Goal: Check status: Check status

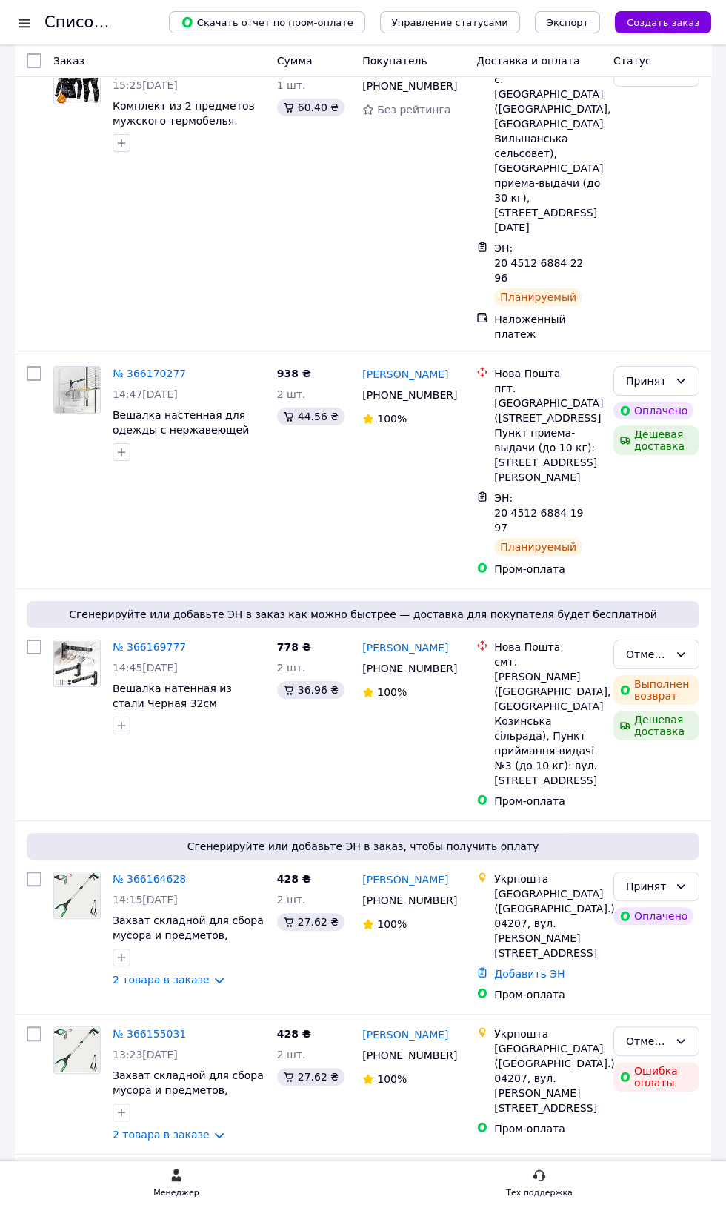
scroll to position [232, 0]
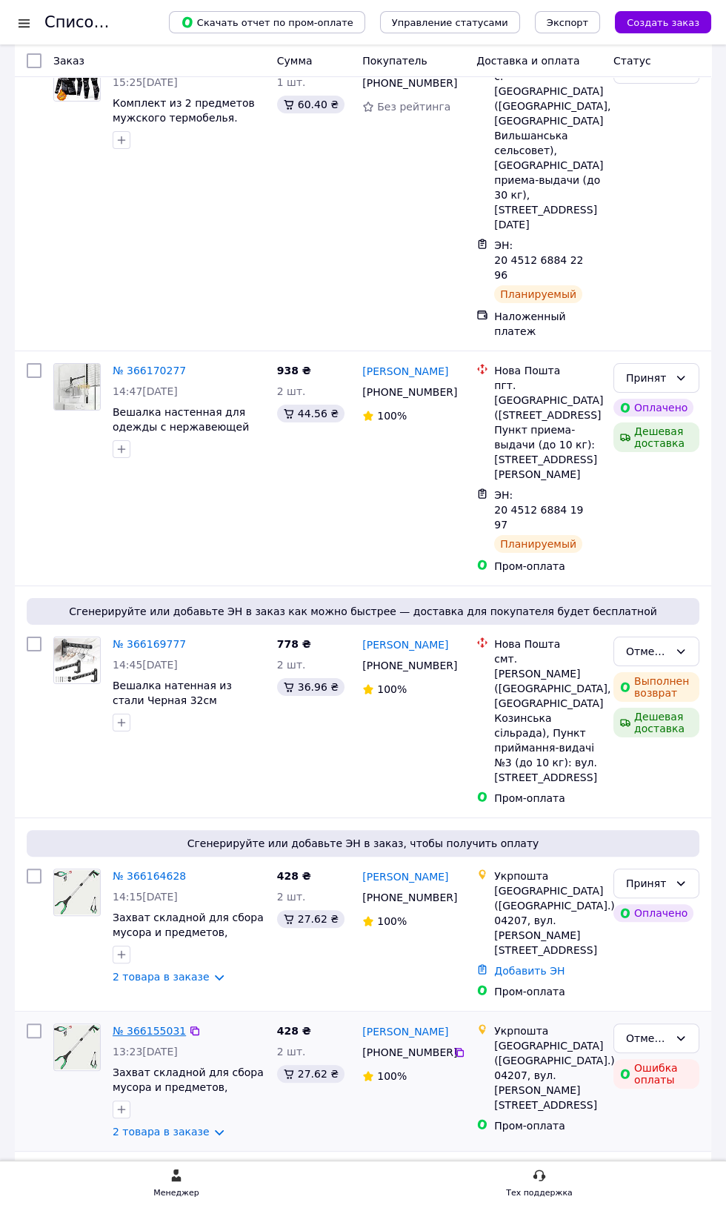
click at [148, 1025] on link "№ 366155031" at bounding box center [149, 1031] width 73 height 12
